Goal: Task Accomplishment & Management: Manage account settings

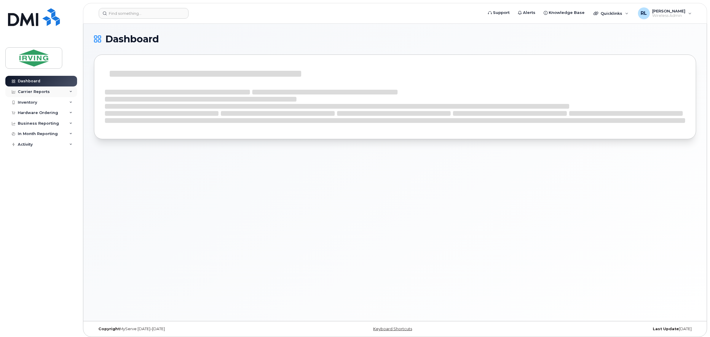
click at [70, 92] on icon at bounding box center [70, 91] width 3 height 3
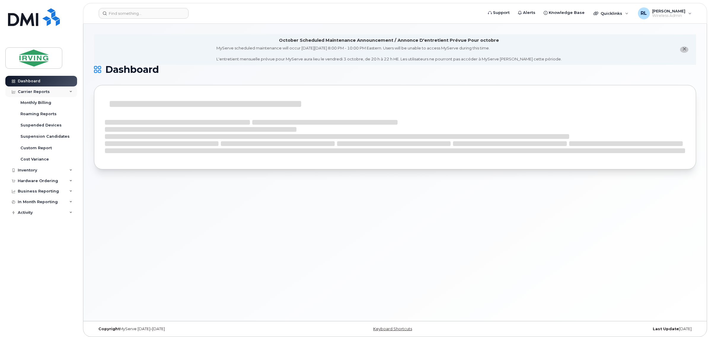
click at [68, 93] on div "Carrier Reports" at bounding box center [41, 92] width 72 height 11
click at [63, 110] on div "Hardware Ordering" at bounding box center [41, 113] width 72 height 11
click at [23, 134] on div "Orders" at bounding box center [27, 135] width 15 height 5
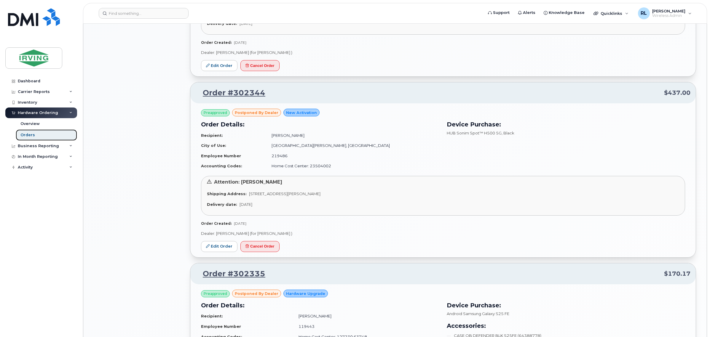
scroll to position [741, 0]
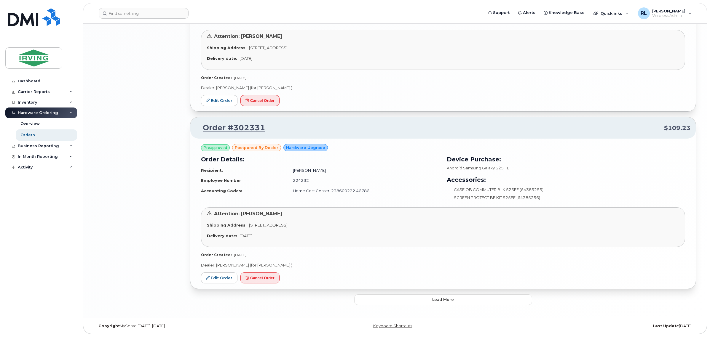
drag, startPoint x: 303, startPoint y: 156, endPoint x: 318, endPoint y: 230, distance: 76.2
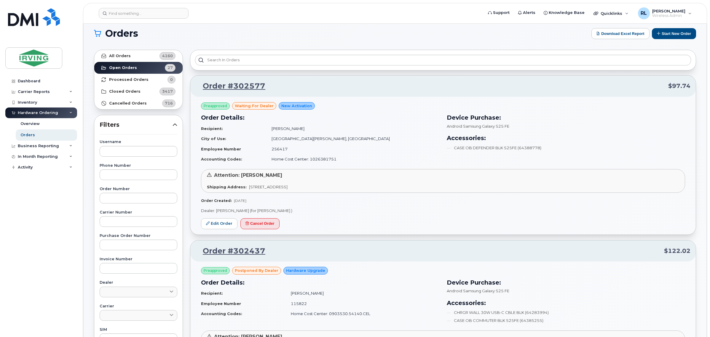
scroll to position [0, 0]
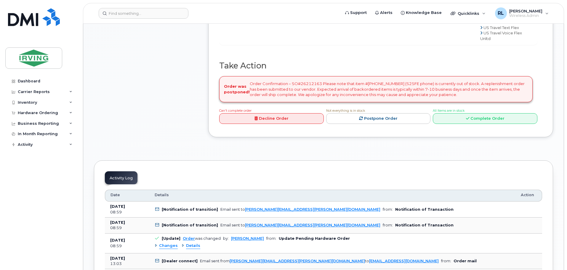
scroll to position [534, 0]
